Goal: Check status

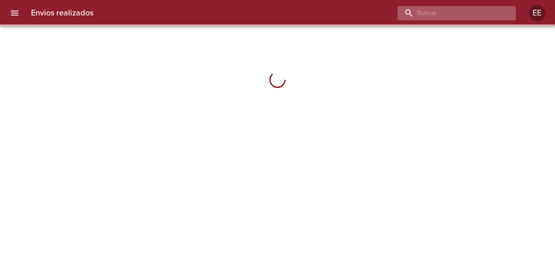
click at [454, 16] on input "buscar" at bounding box center [449, 13] width 104 height 14
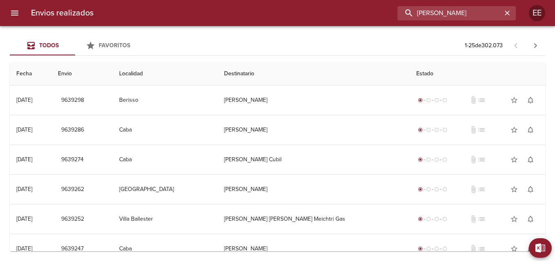
type input "[PERSON_NAME]"
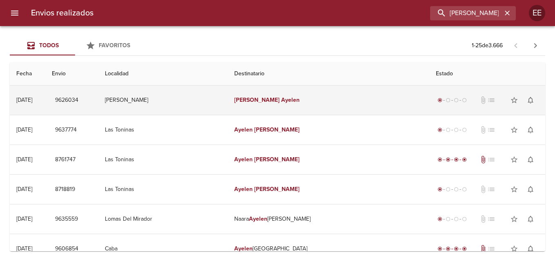
click at [286, 101] on em "Ayelen" at bounding box center [290, 100] width 18 height 7
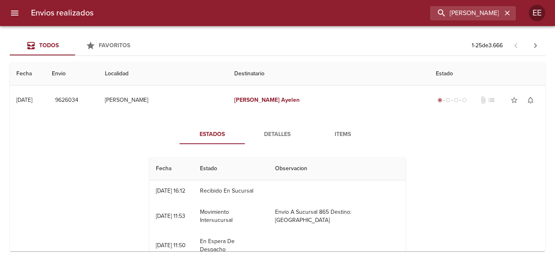
click at [281, 134] on span "Detalles" at bounding box center [277, 135] width 55 height 10
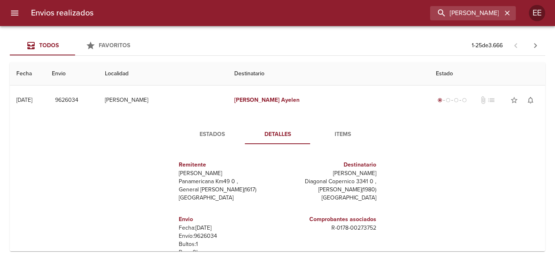
click at [221, 131] on span "Estados" at bounding box center [211, 135] width 55 height 10
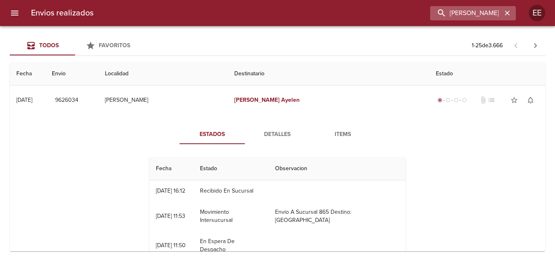
click at [512, 14] on button "button" at bounding box center [507, 13] width 11 height 11
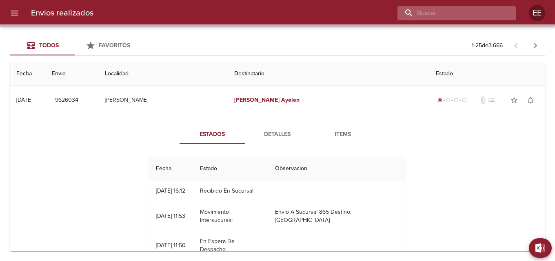
click at [483, 10] on input "buscar" at bounding box center [449, 13] width 104 height 14
paste input "[PERSON_NAME] [PERSON_NAME]"
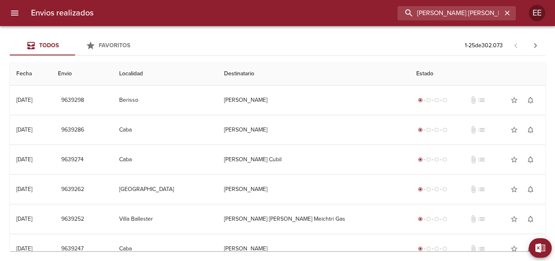
type input "[PERSON_NAME] [PERSON_NAME]"
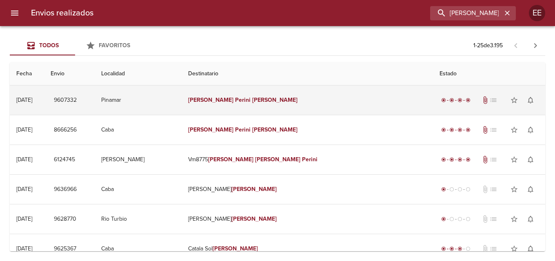
click at [289, 102] on em "[PERSON_NAME]" at bounding box center [274, 100] width 45 height 7
